Goal: Obtain resource: Download file/media

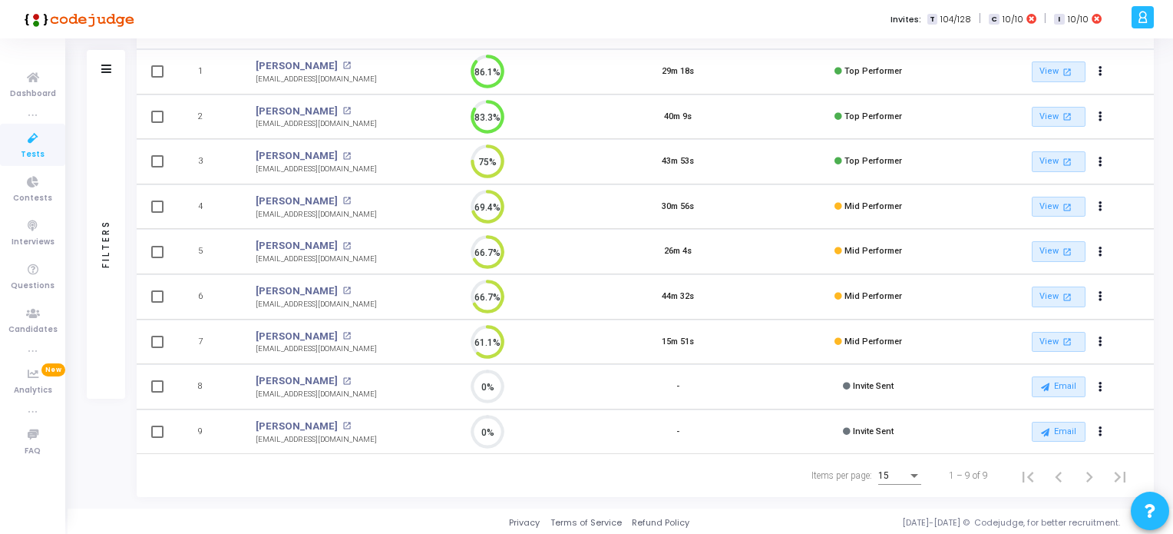
click at [25, 155] on span "Tests" at bounding box center [33, 154] width 24 height 13
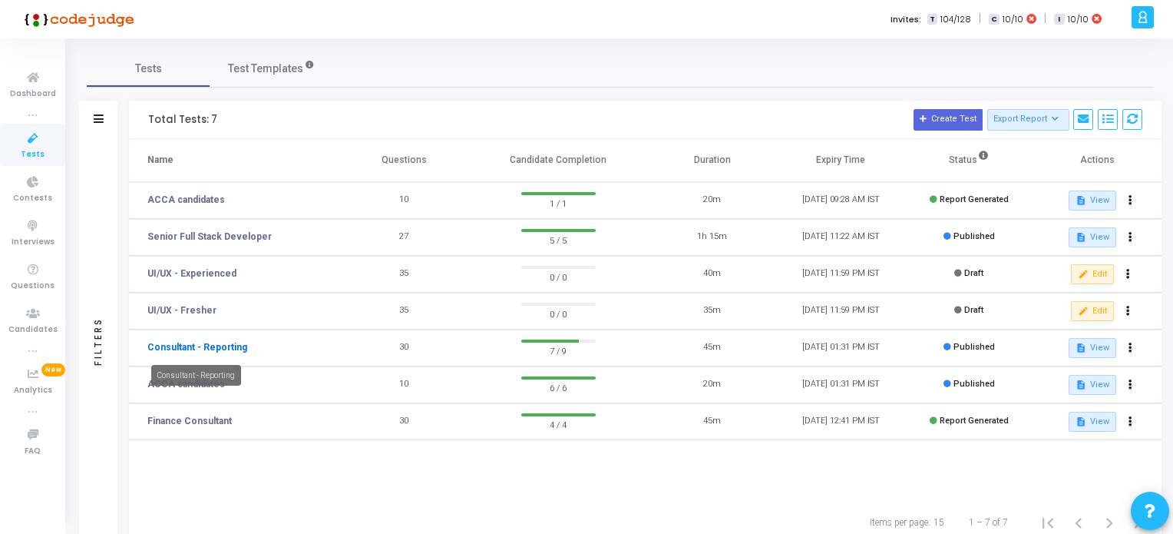
click at [222, 347] on link "Consultant - Reporting" at bounding box center [197, 347] width 100 height 14
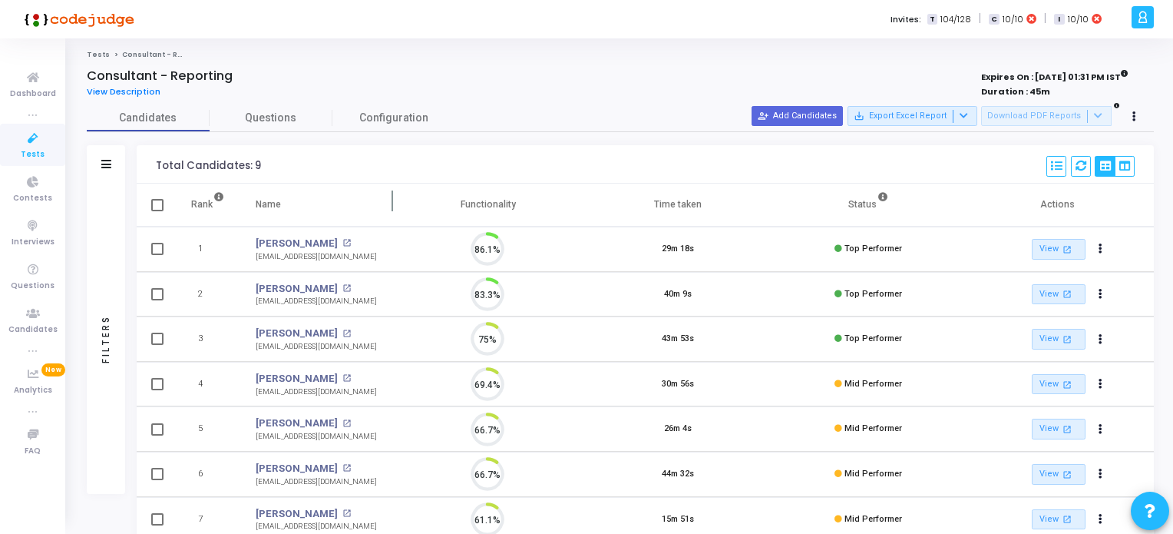
scroll to position [31, 39]
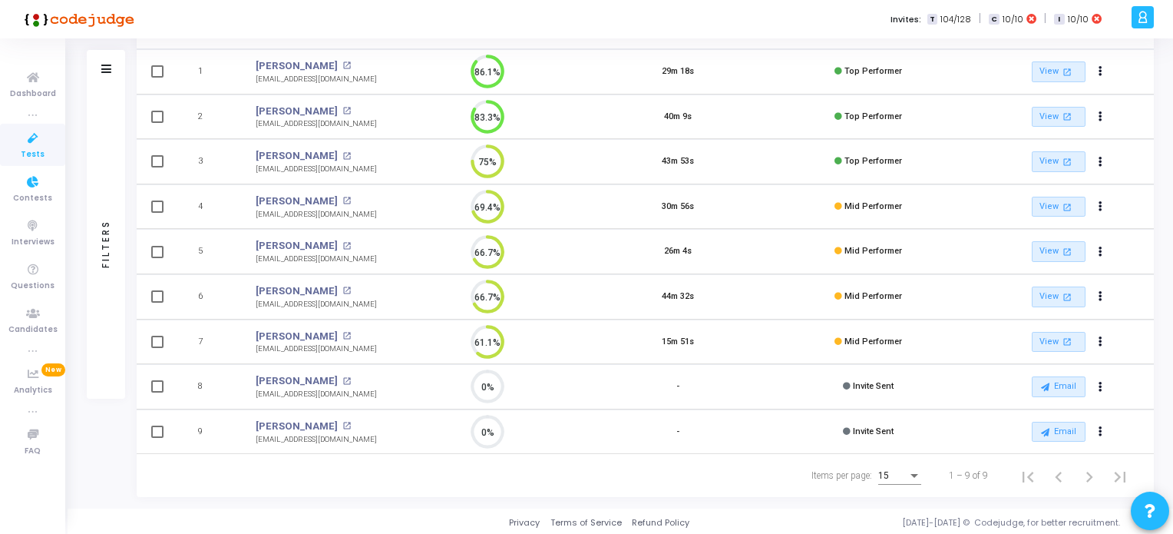
click at [34, 153] on span "Tests" at bounding box center [33, 154] width 24 height 13
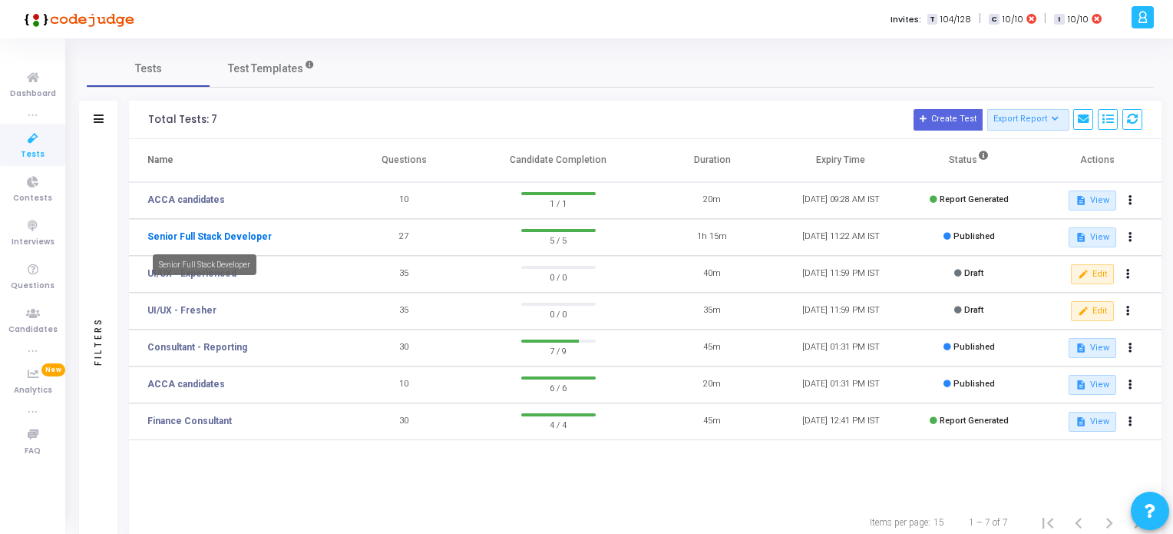
click at [230, 239] on link "Senior Full Stack Developer" at bounding box center [209, 237] width 124 height 14
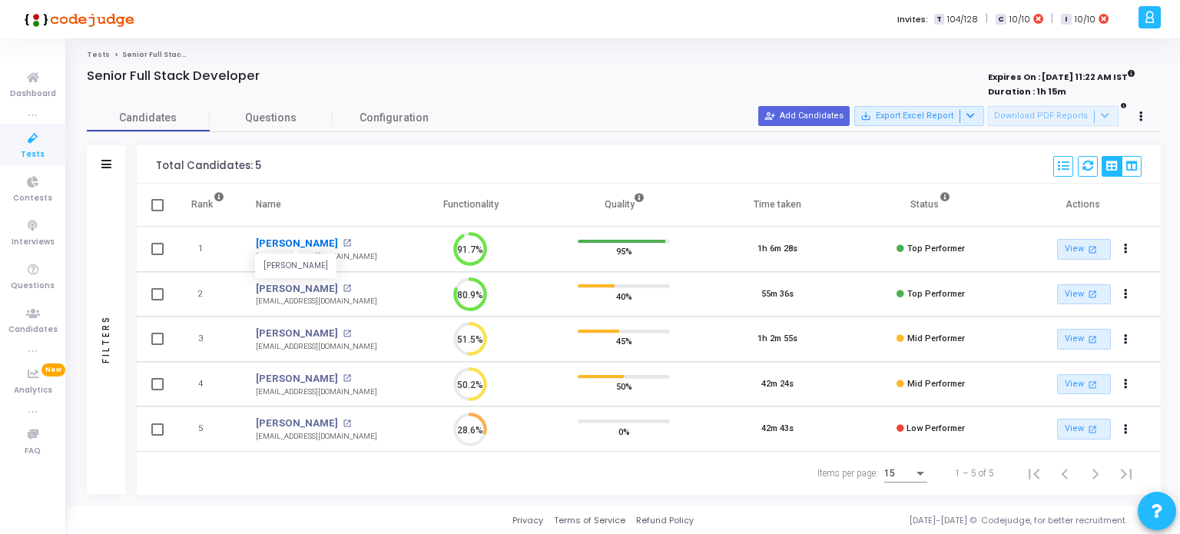
click at [304, 242] on link "[PERSON_NAME]" at bounding box center [297, 243] width 82 height 15
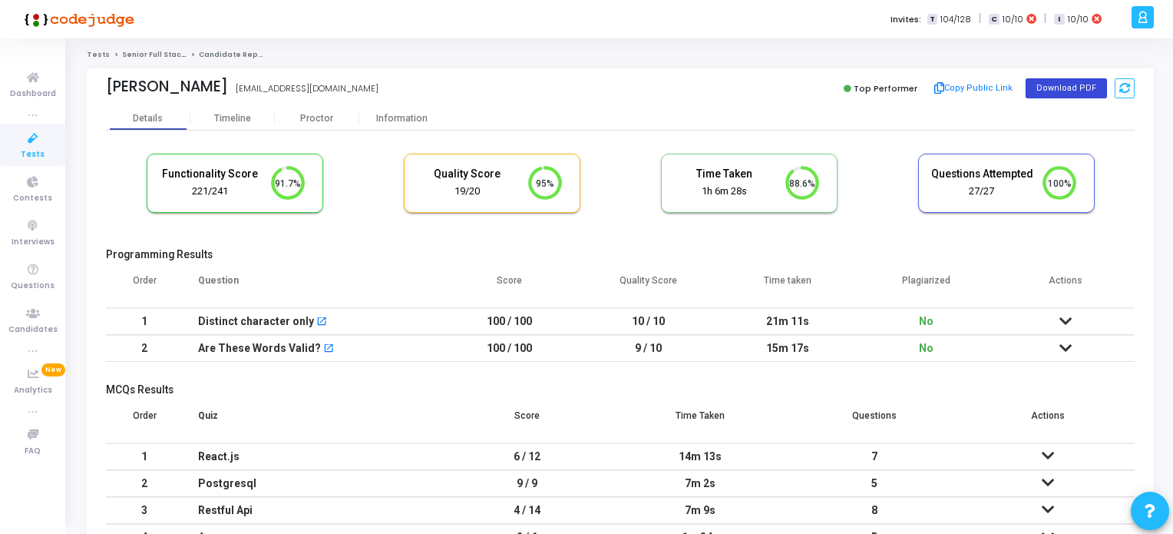
click at [1083, 88] on button "Download PDF" at bounding box center [1066, 88] width 81 height 20
click at [30, 154] on span "Tests" at bounding box center [33, 154] width 24 height 13
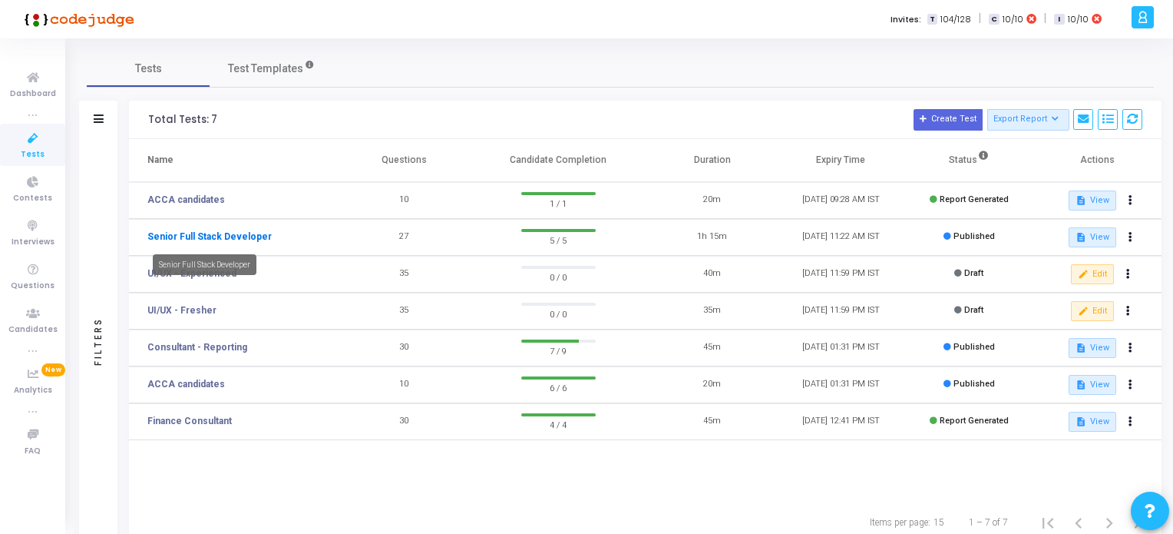
click at [230, 233] on link "Senior Full Stack Developer" at bounding box center [209, 237] width 124 height 14
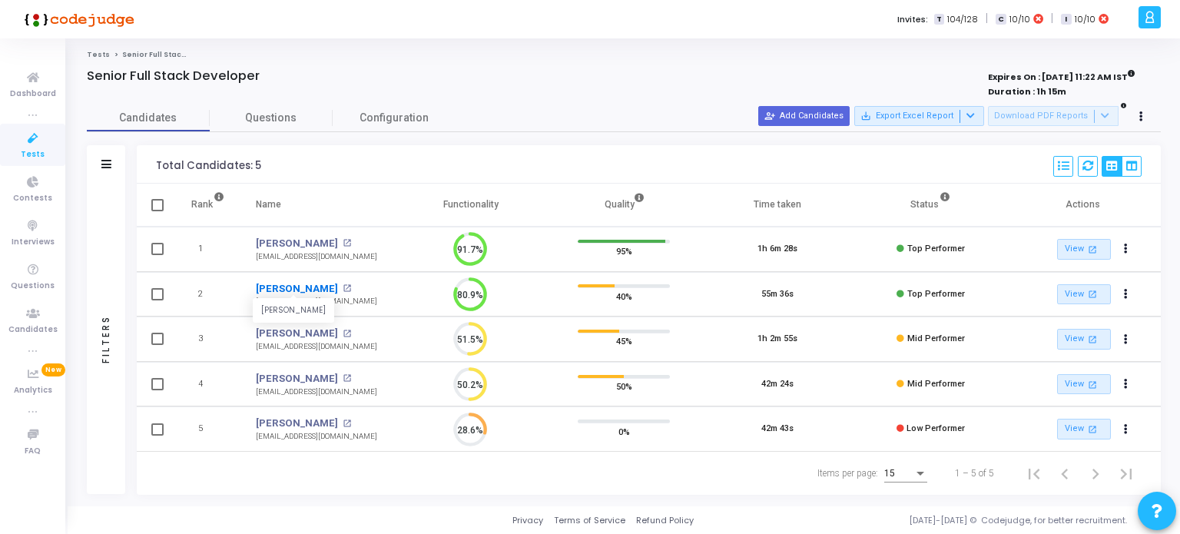
click at [293, 285] on link "[PERSON_NAME]" at bounding box center [297, 288] width 82 height 15
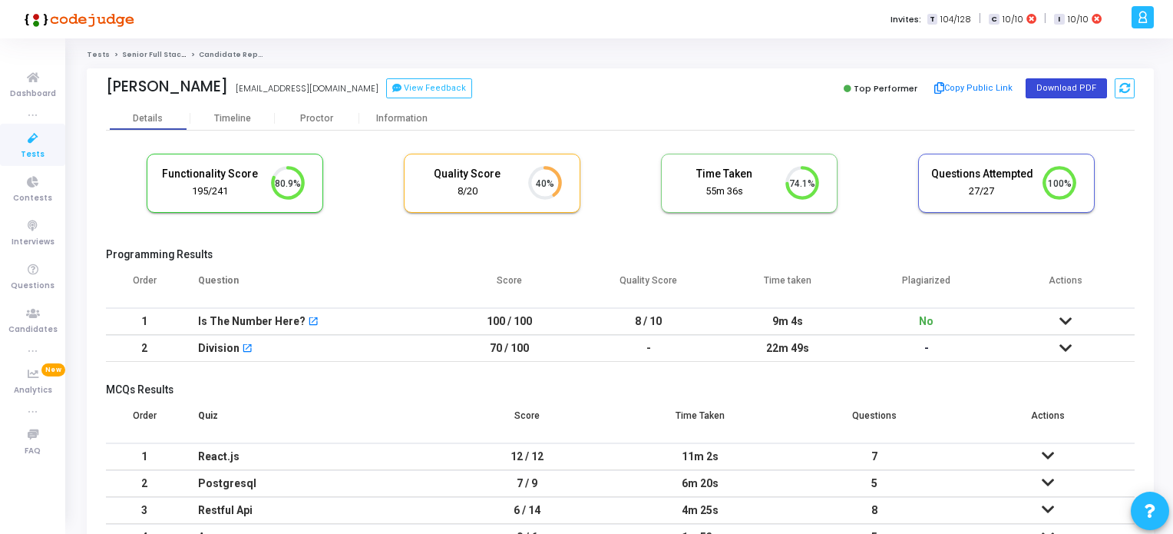
click at [1077, 85] on button "Download PDF" at bounding box center [1066, 88] width 81 height 20
click at [1066, 89] on button "Download PDF" at bounding box center [1066, 88] width 81 height 20
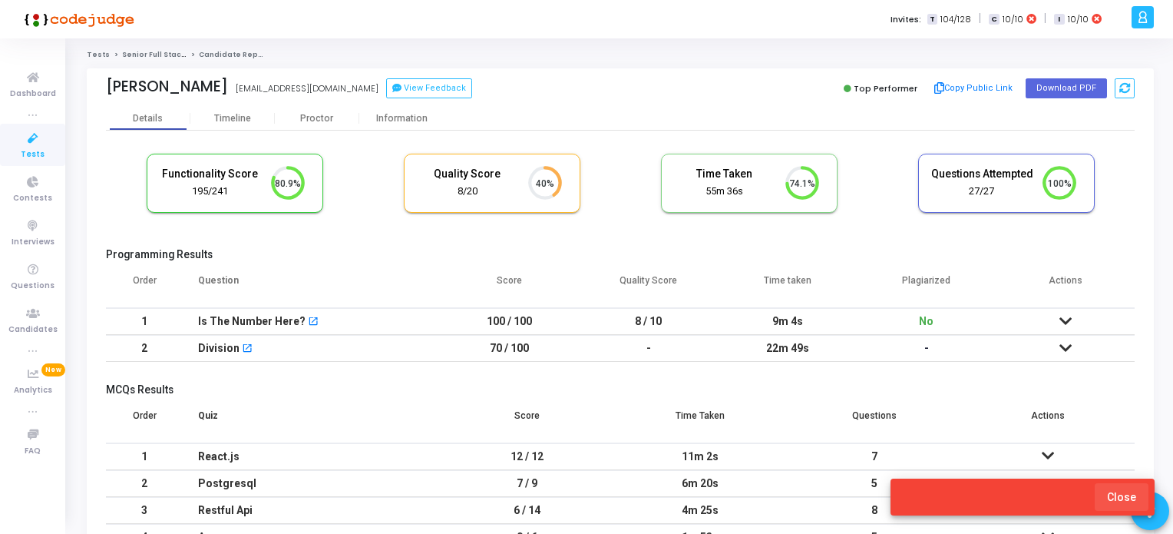
click at [1127, 498] on span "Close" at bounding box center [1121, 497] width 29 height 12
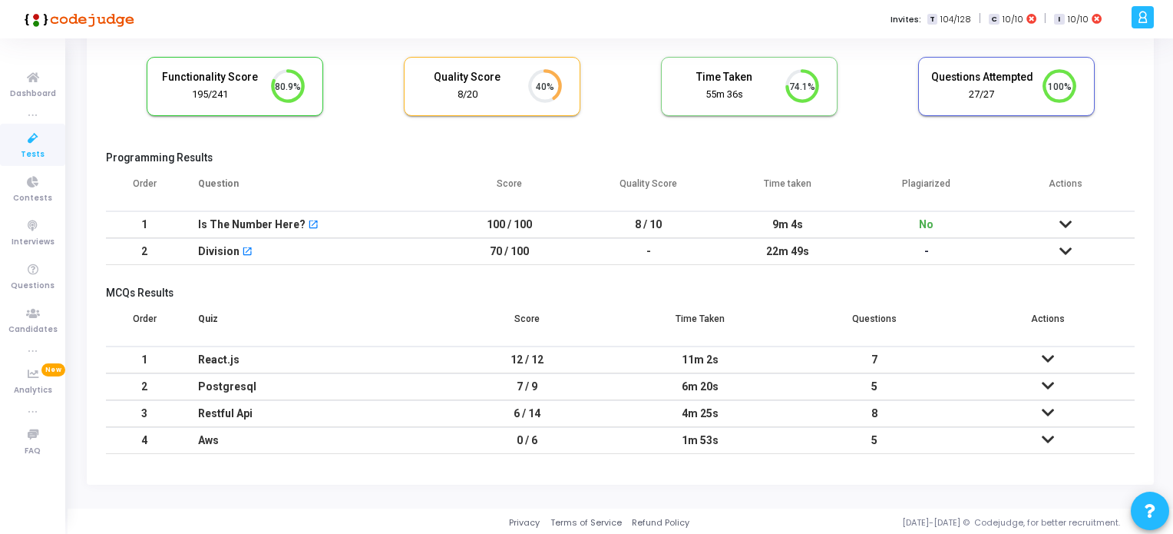
click at [1065, 220] on icon at bounding box center [1066, 224] width 12 height 11
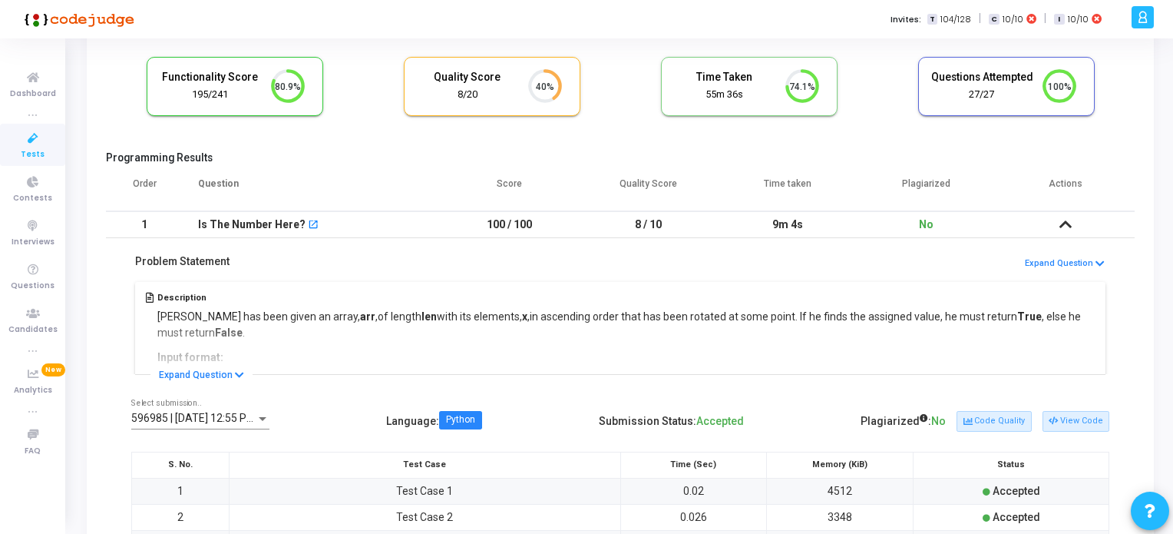
click at [1066, 224] on icon at bounding box center [1066, 224] width 12 height 11
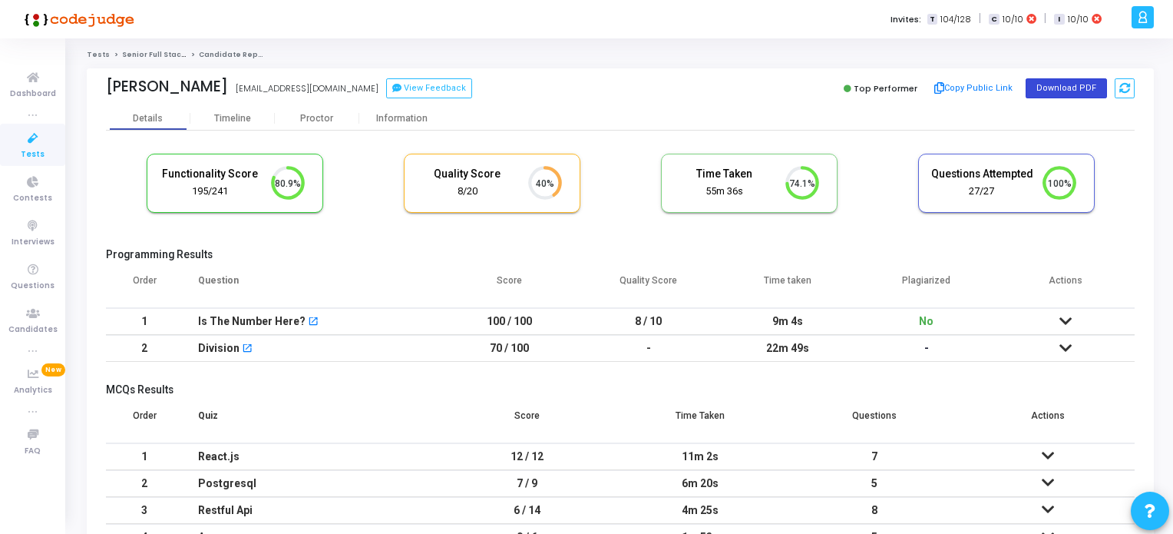
click at [1060, 85] on button "Download PDF" at bounding box center [1066, 88] width 81 height 20
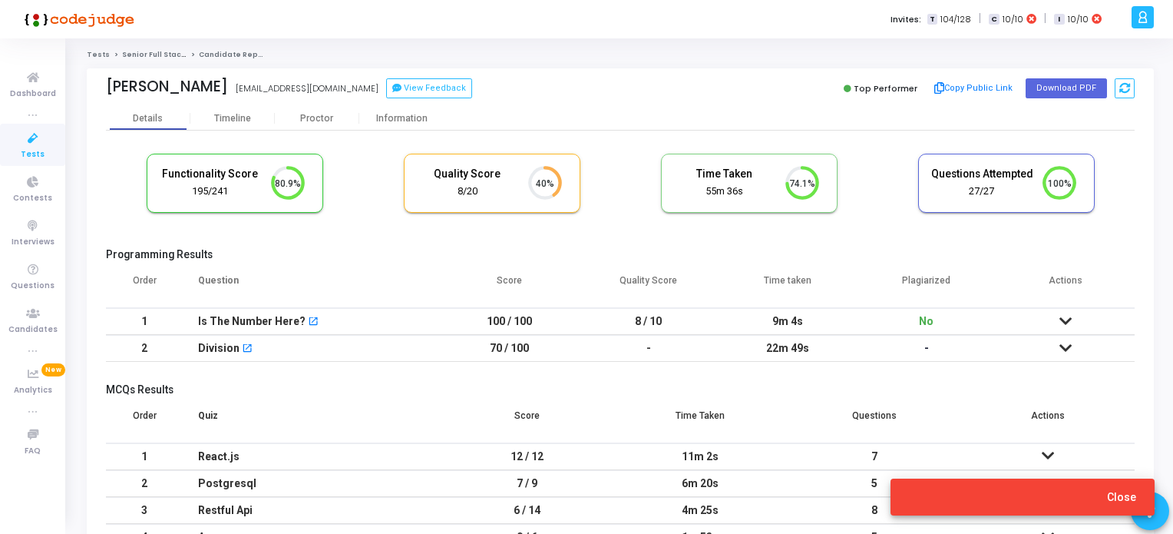
click at [29, 148] on span "Tests" at bounding box center [33, 154] width 24 height 13
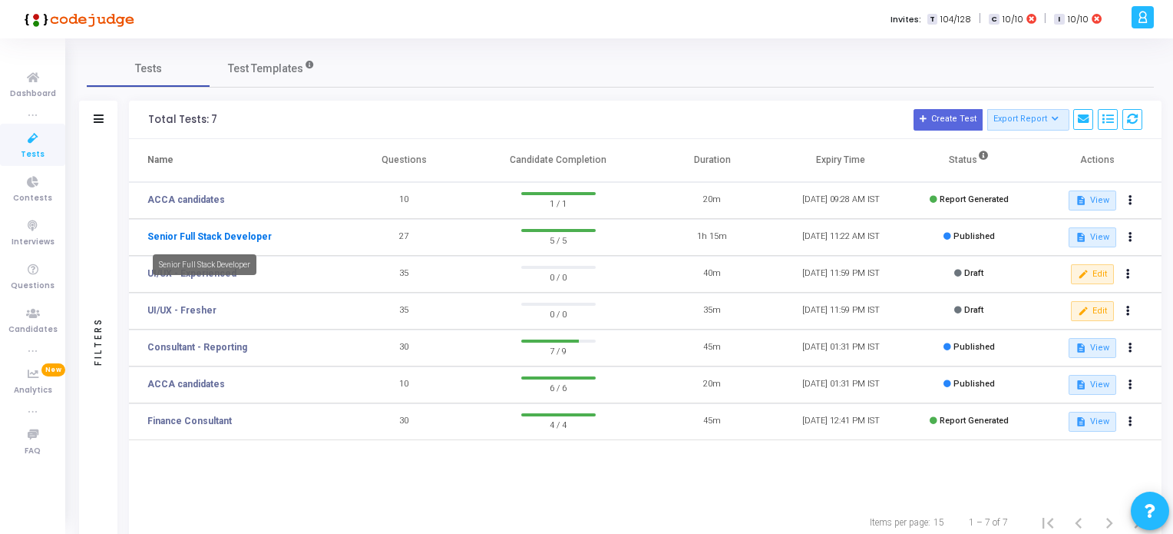
click at [237, 233] on link "Senior Full Stack Developer" at bounding box center [209, 237] width 124 height 14
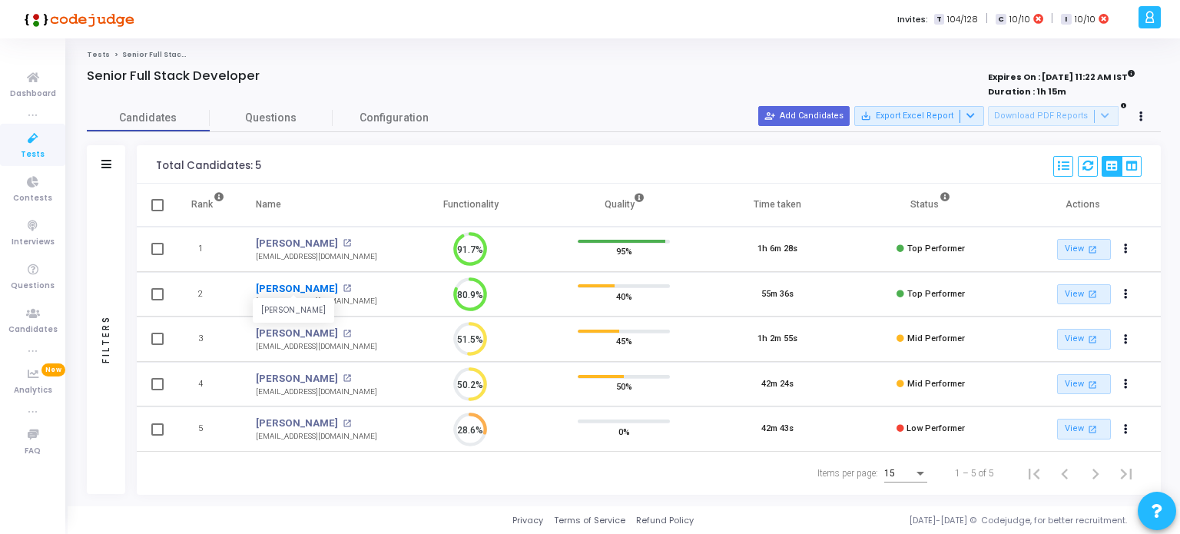
click at [292, 288] on link "[PERSON_NAME]" at bounding box center [297, 288] width 82 height 15
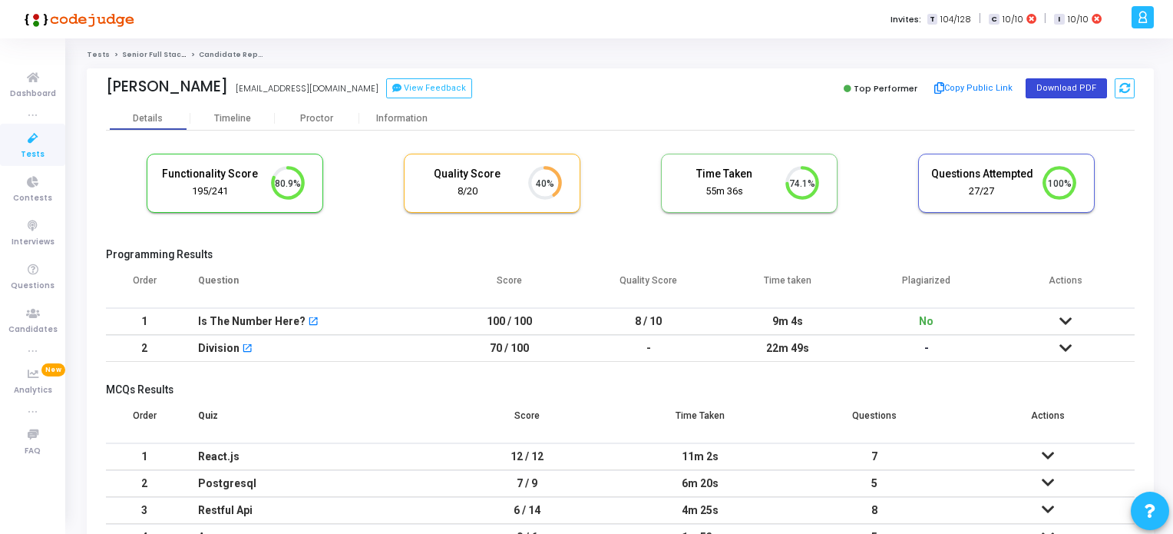
click at [1069, 88] on button "Download PDF" at bounding box center [1066, 88] width 81 height 20
click at [1041, 85] on button "Download PDF" at bounding box center [1066, 88] width 81 height 20
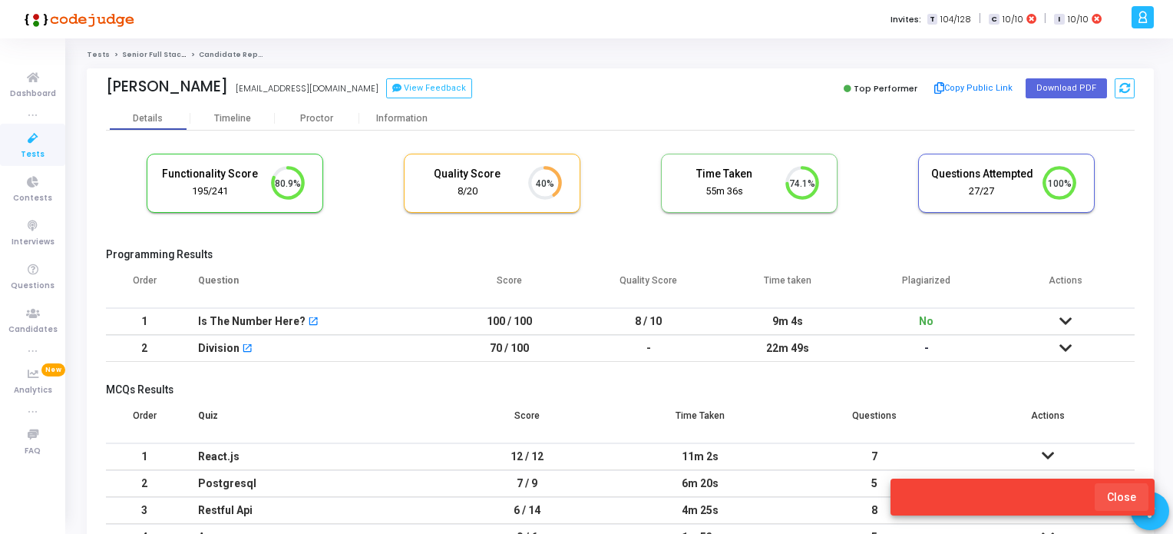
click at [1123, 498] on span "Close" at bounding box center [1121, 497] width 29 height 12
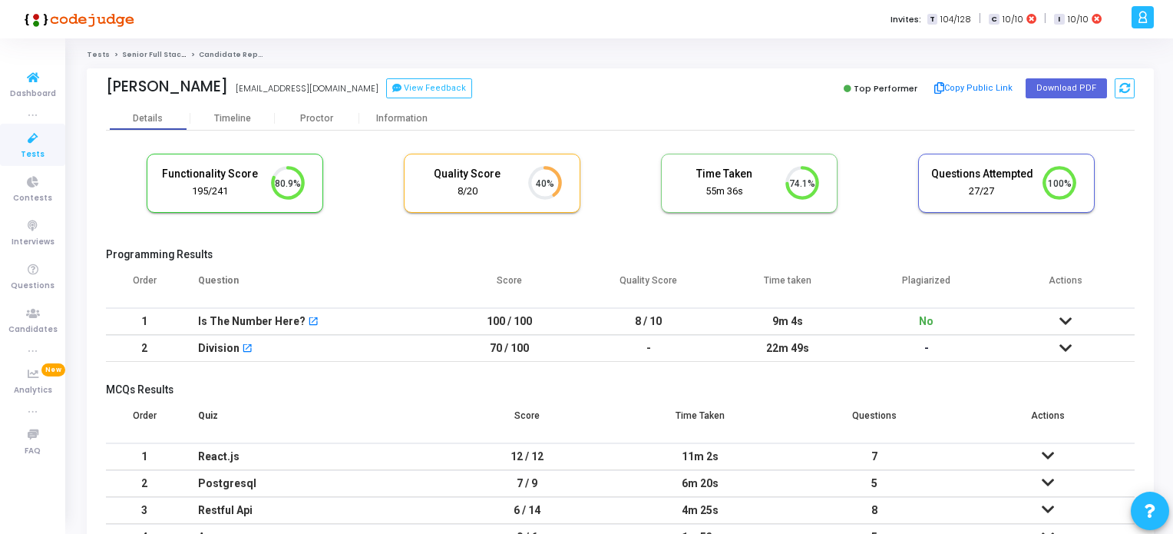
click at [25, 140] on icon at bounding box center [33, 138] width 32 height 19
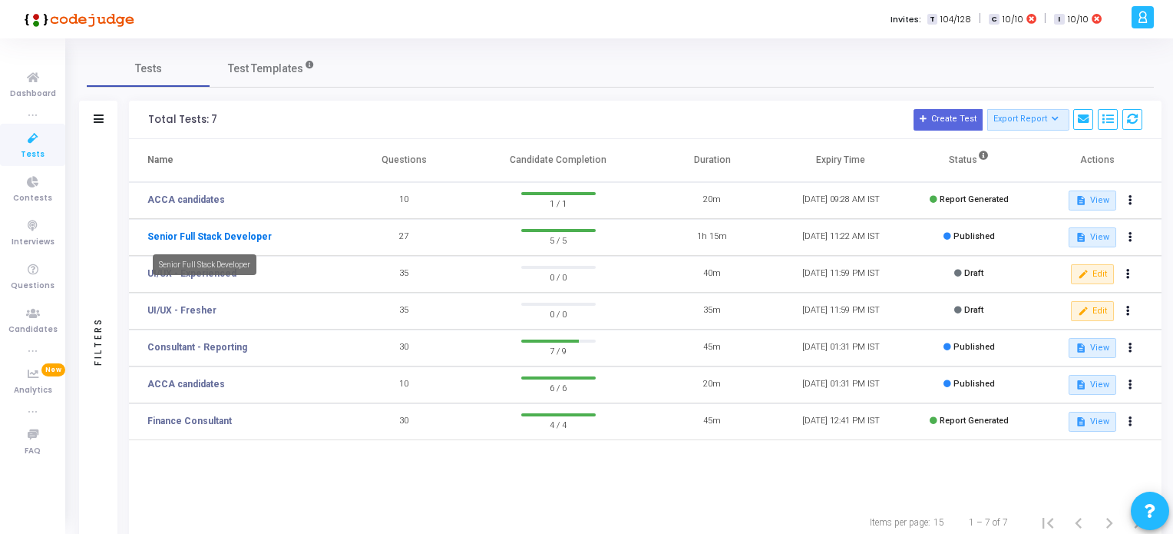
click at [208, 236] on link "Senior Full Stack Developer" at bounding box center [209, 237] width 124 height 14
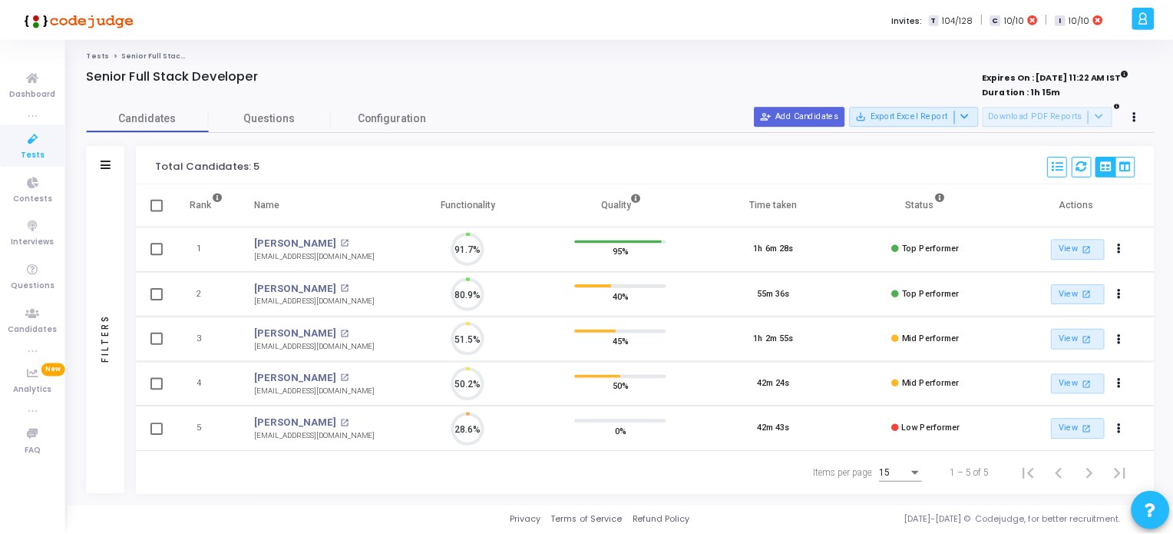
scroll to position [31, 39]
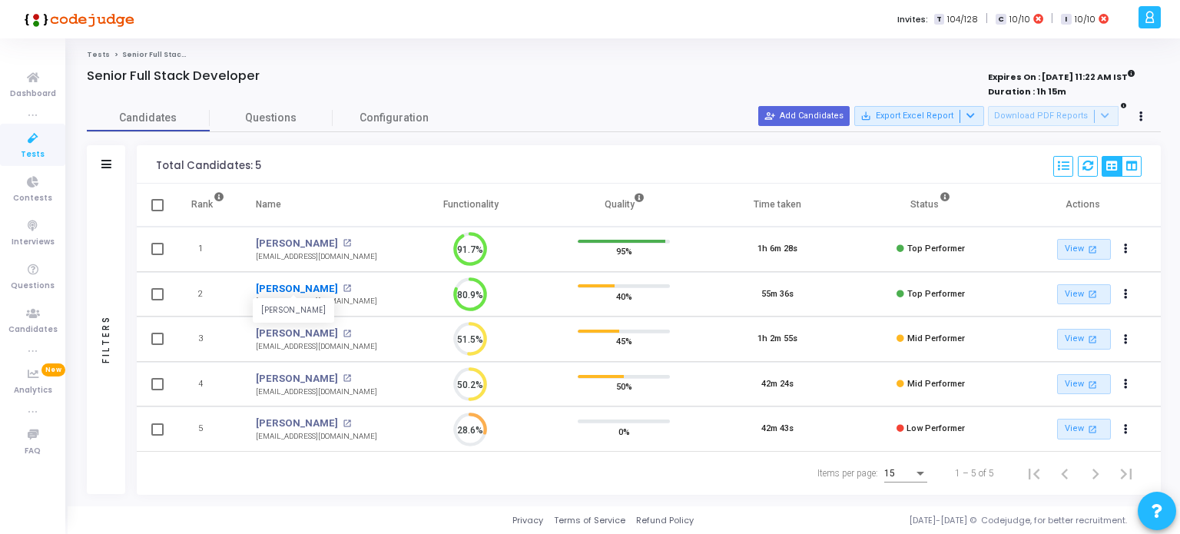
click at [290, 285] on link "[PERSON_NAME]" at bounding box center [297, 288] width 82 height 15
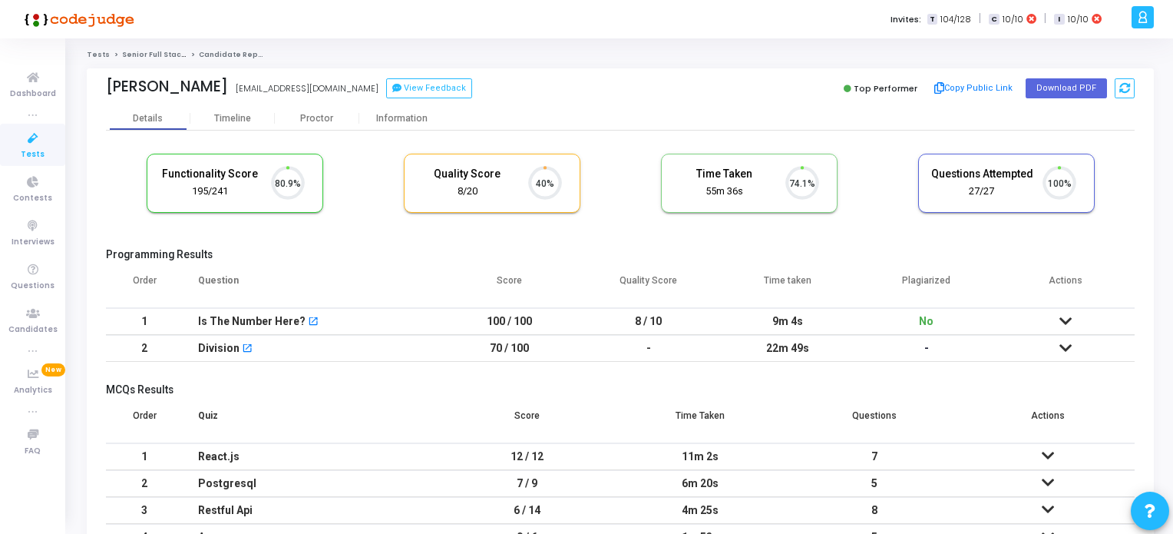
scroll to position [31, 39]
click at [1074, 87] on button "Download PDF" at bounding box center [1066, 88] width 81 height 20
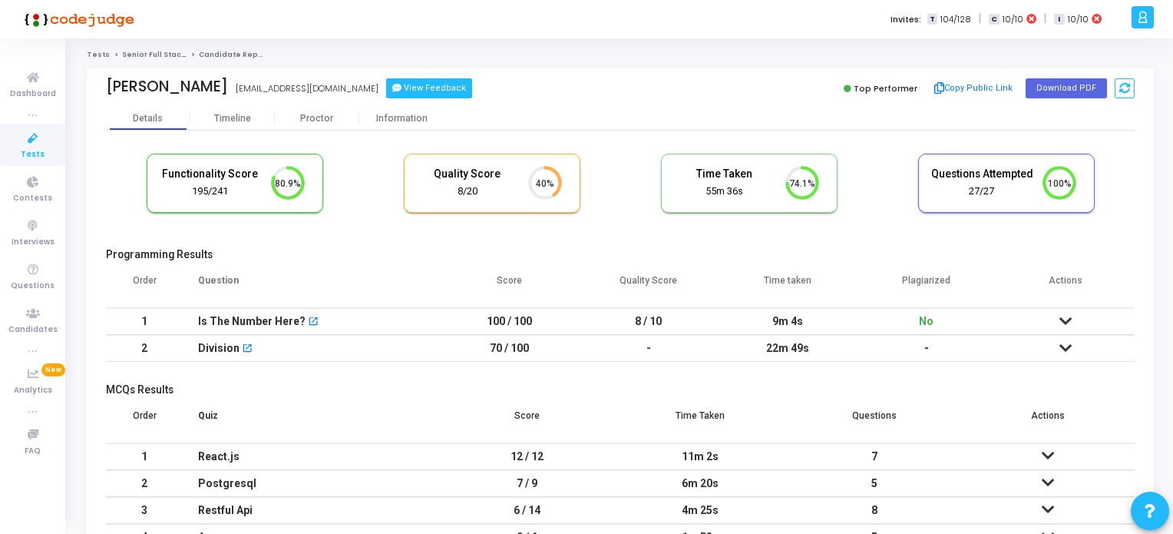
click at [386, 88] on button "View Feedback" at bounding box center [429, 88] width 86 height 20
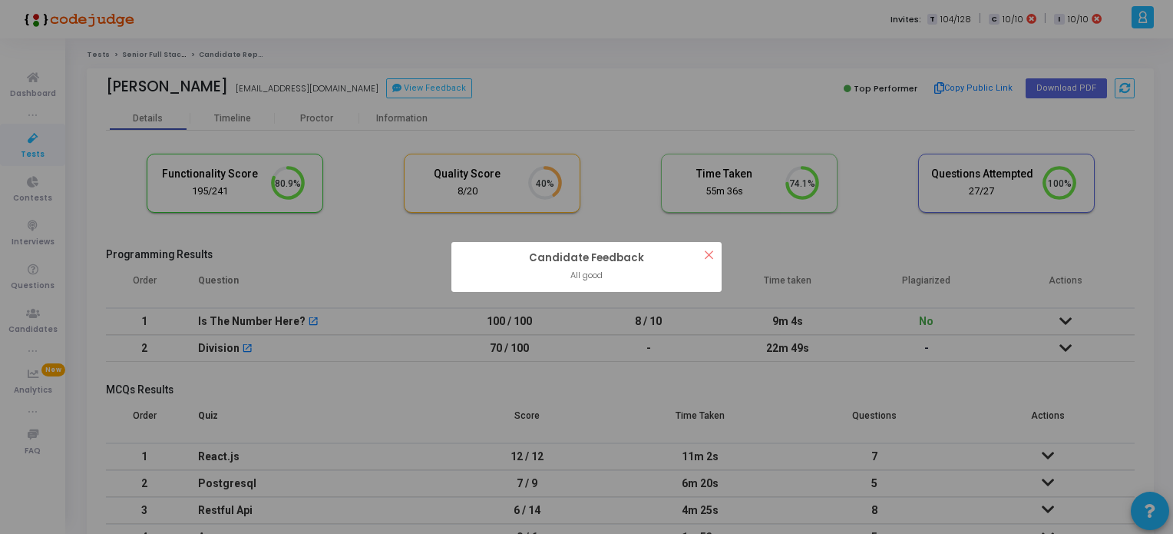
click at [712, 256] on button "×" at bounding box center [709, 254] width 25 height 25
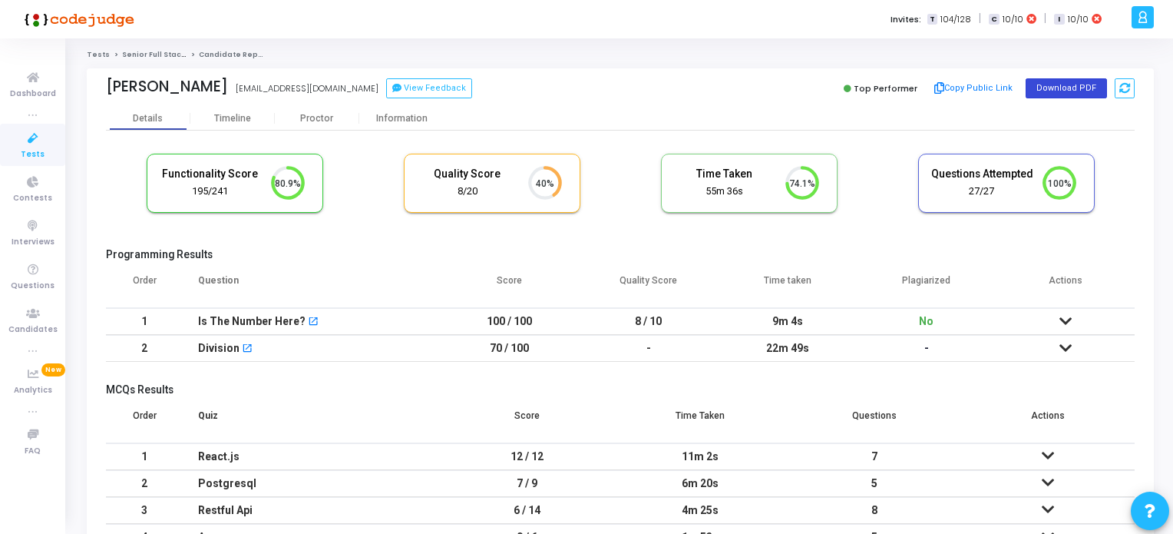
click at [1063, 88] on button "Download PDF" at bounding box center [1066, 88] width 81 height 20
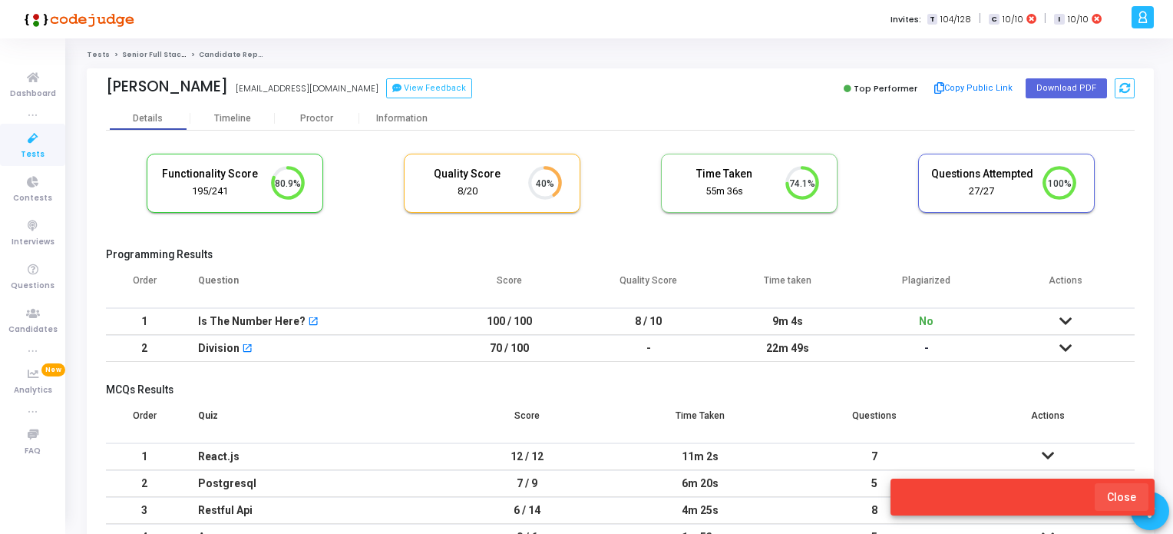
click at [1123, 491] on span "Close" at bounding box center [1121, 497] width 29 height 12
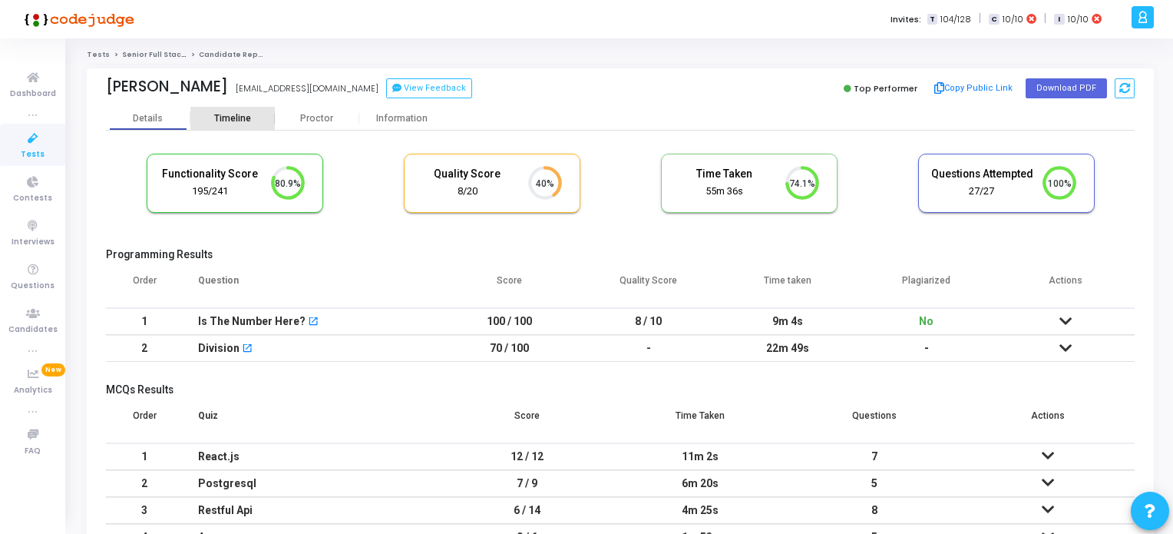
click at [224, 114] on div "Timeline" at bounding box center [232, 119] width 37 height 12
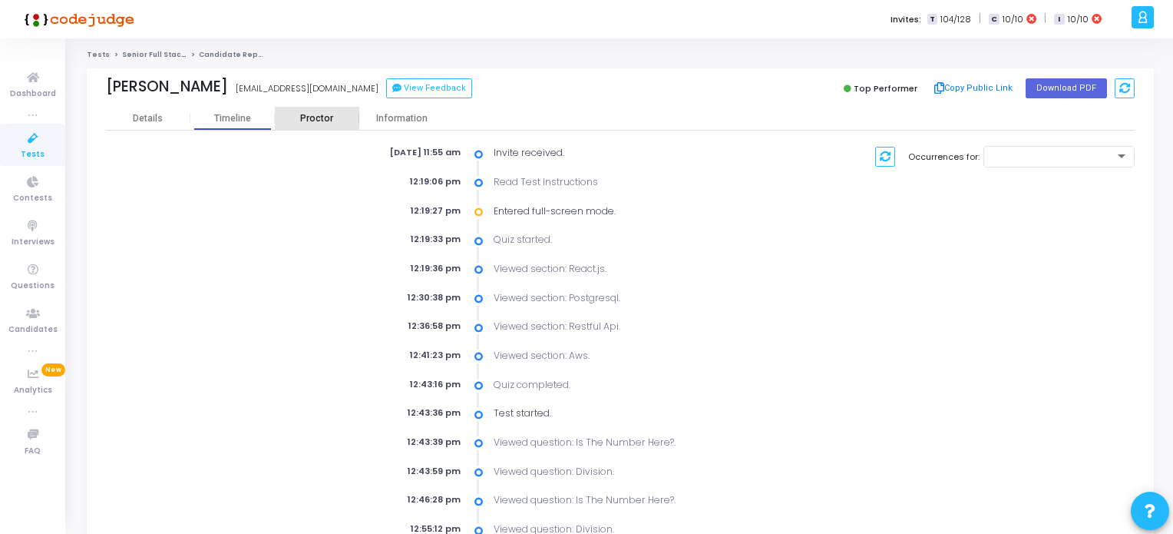
click at [312, 116] on div "Proctor" at bounding box center [317, 119] width 84 height 12
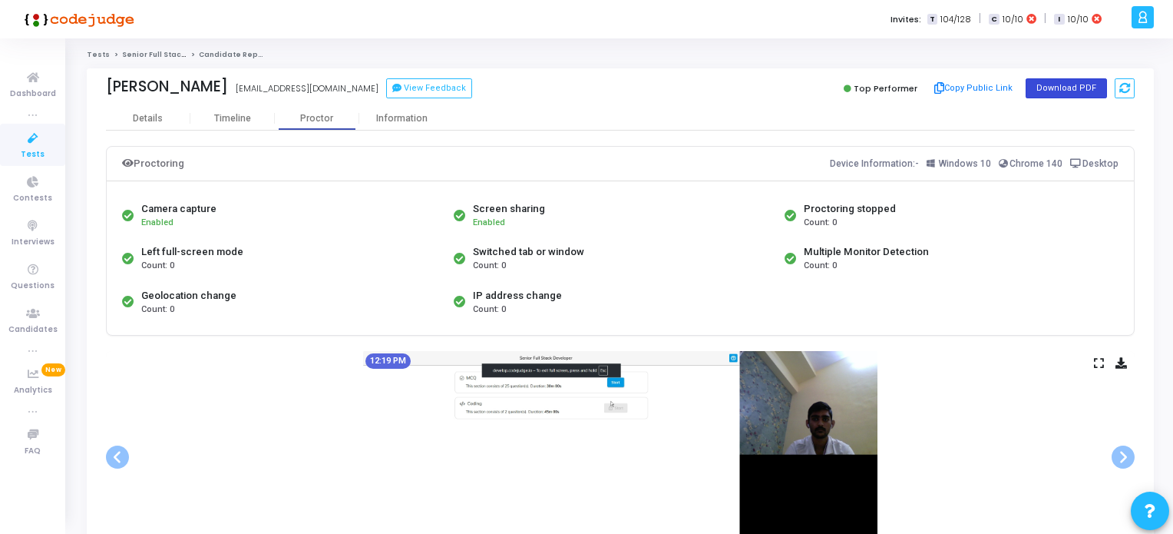
click at [1055, 84] on button "Download PDF" at bounding box center [1066, 88] width 81 height 20
click at [396, 117] on div "Information" at bounding box center [401, 119] width 84 height 12
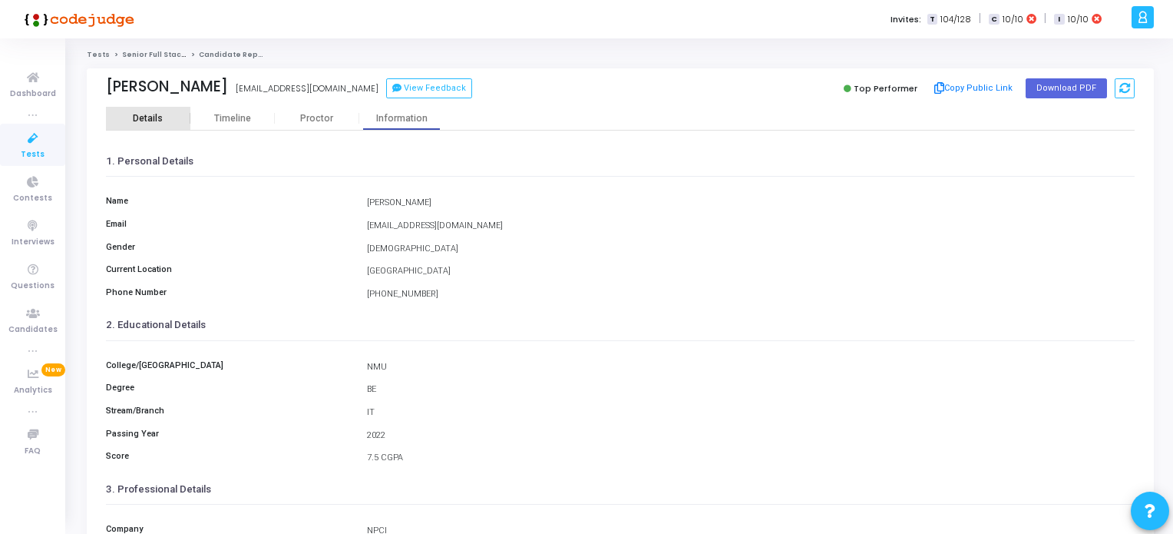
click at [138, 119] on div "Details" at bounding box center [148, 119] width 30 height 12
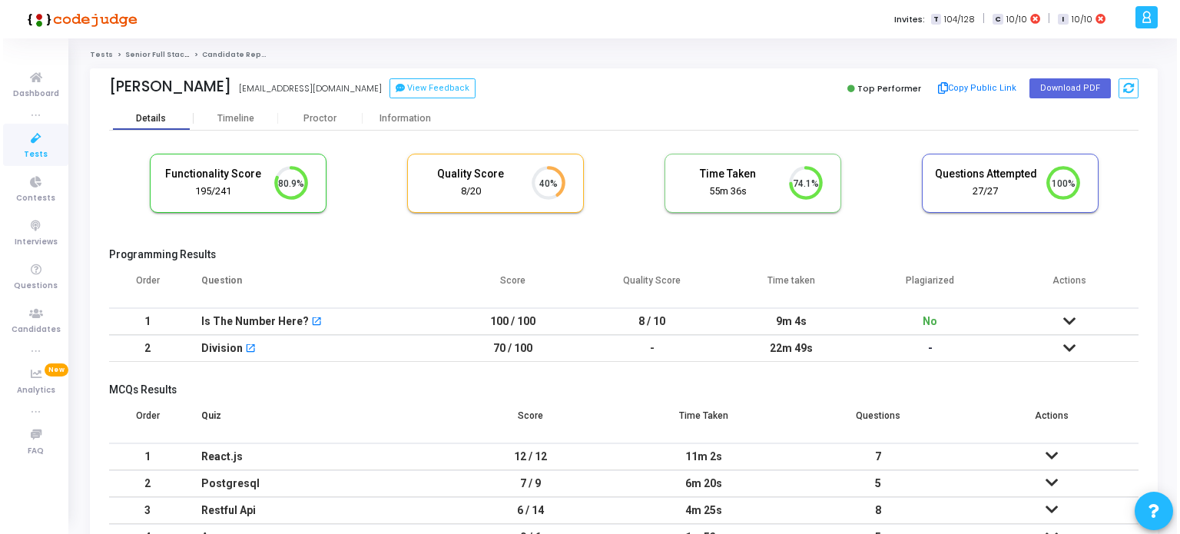
scroll to position [31, 39]
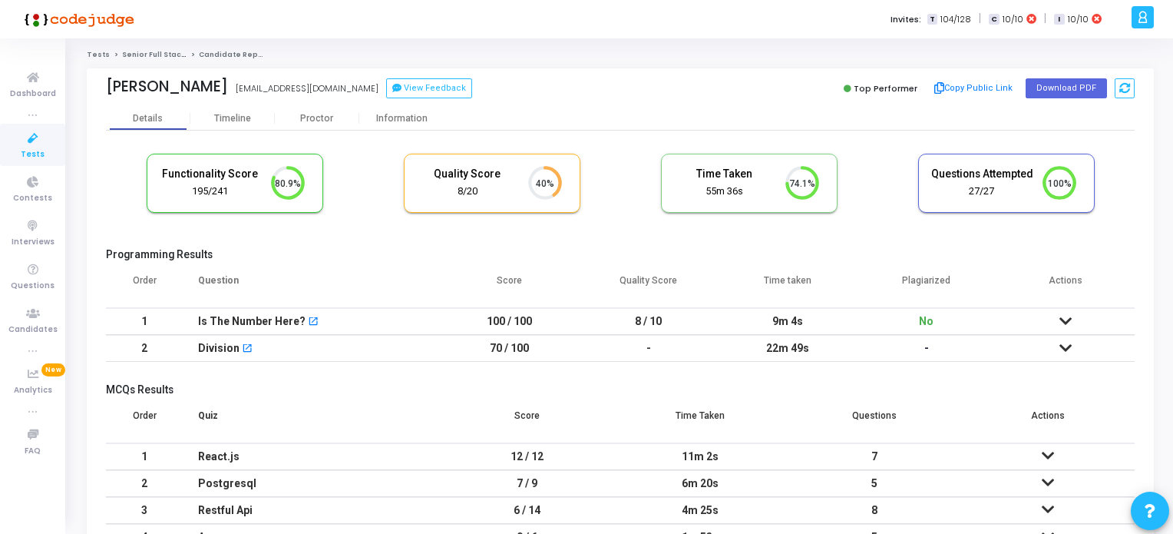
click at [40, 149] on span "Tests" at bounding box center [33, 154] width 24 height 13
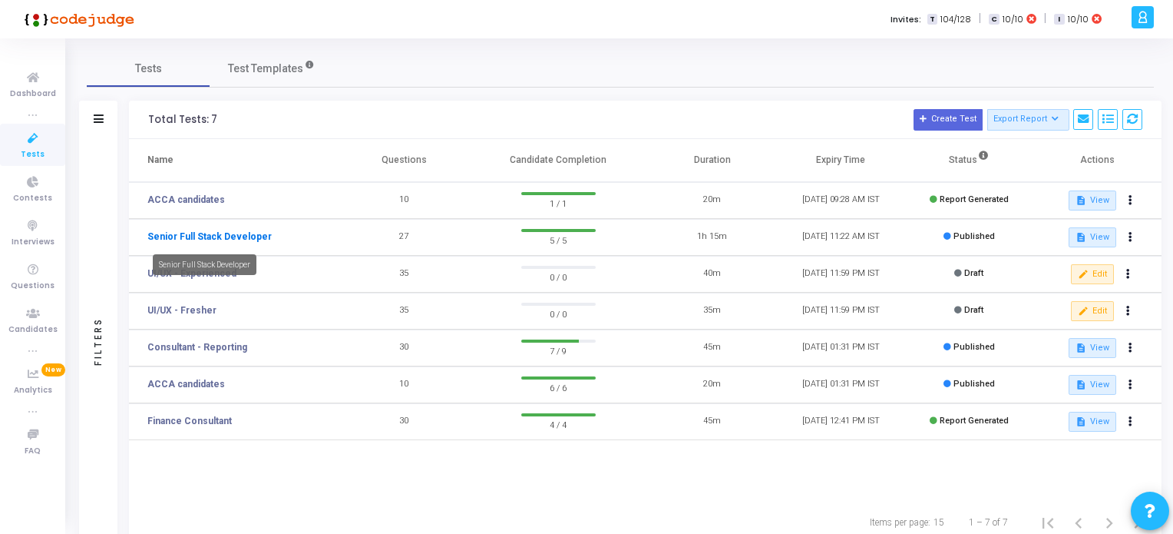
click at [220, 233] on link "Senior Full Stack Developer" at bounding box center [209, 237] width 124 height 14
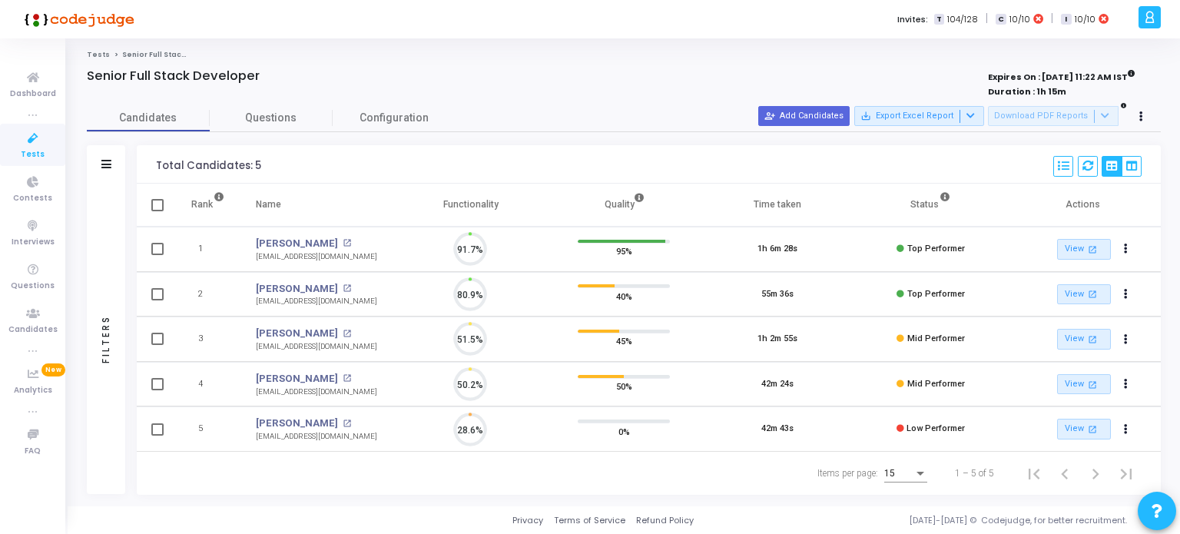
scroll to position [31, 39]
click at [1093, 293] on mat-icon "open_in_new" at bounding box center [1092, 293] width 13 height 13
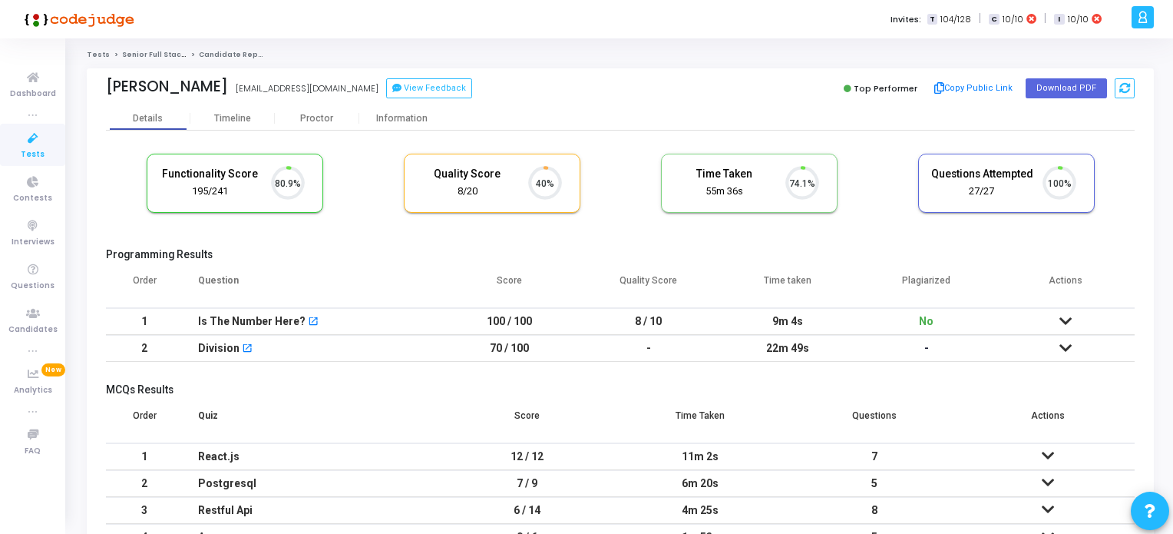
scroll to position [31, 39]
click at [1076, 91] on button "Download PDF" at bounding box center [1066, 88] width 81 height 20
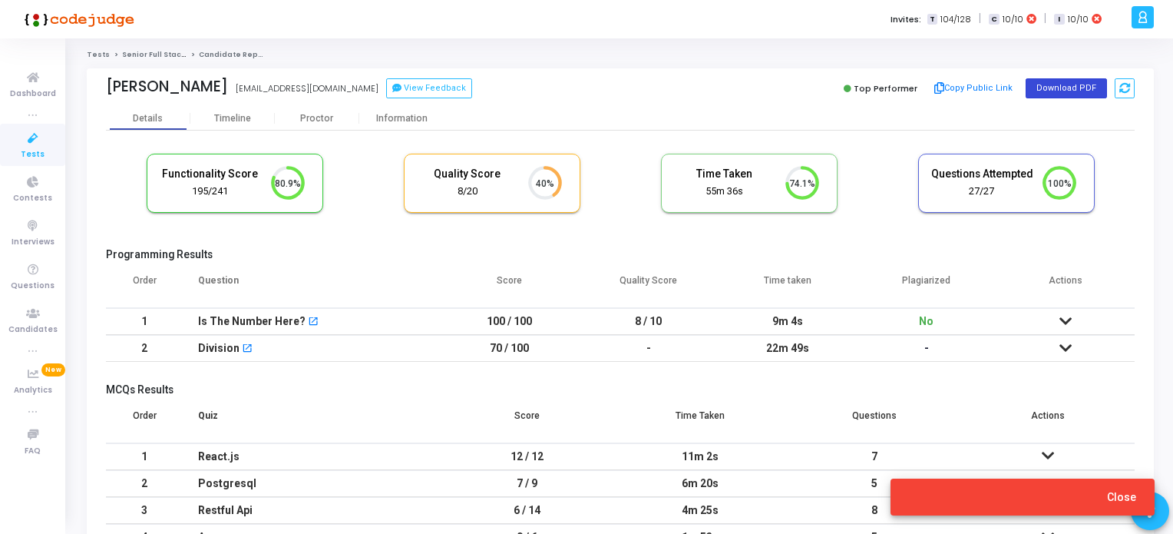
click at [1054, 88] on button "Download PDF" at bounding box center [1066, 88] width 81 height 20
click at [1125, 494] on span "Close" at bounding box center [1121, 497] width 29 height 12
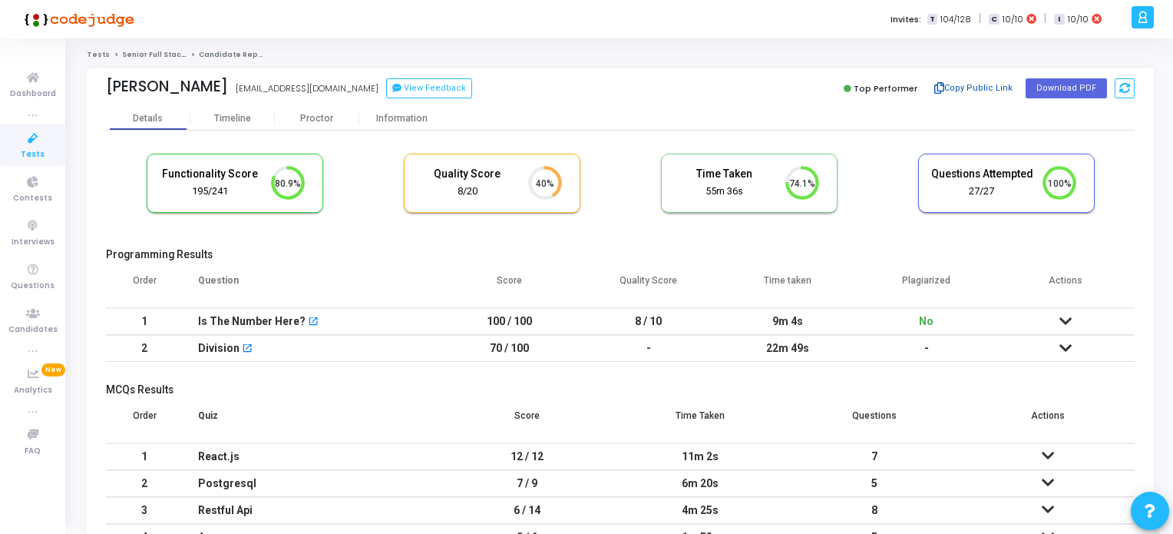
click at [985, 84] on button "Copy Public Link" at bounding box center [974, 88] width 88 height 23
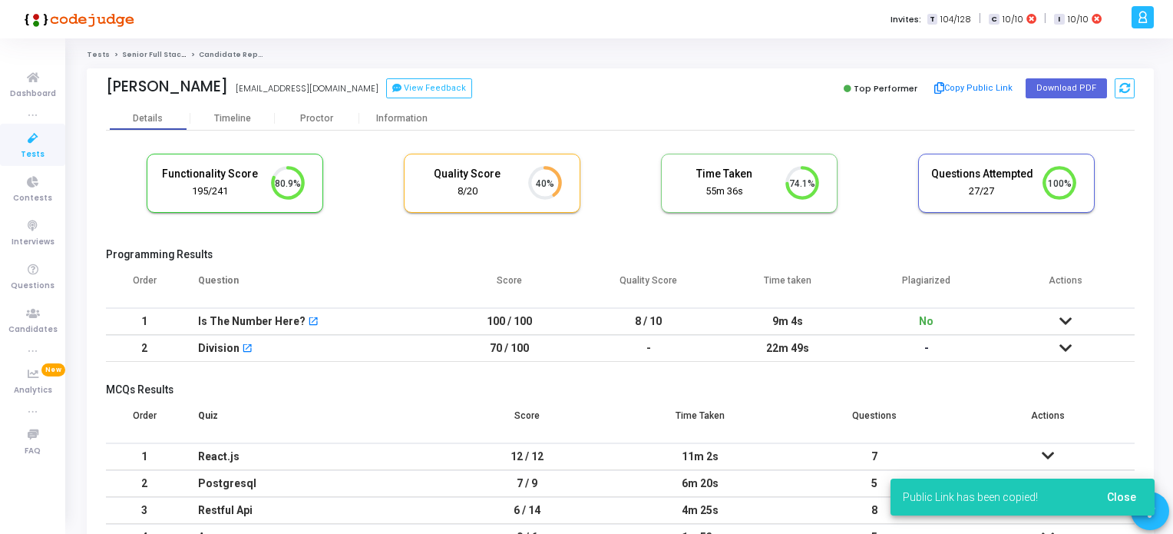
click at [28, 157] on span "Tests" at bounding box center [33, 154] width 24 height 13
